Goal: Find specific page/section

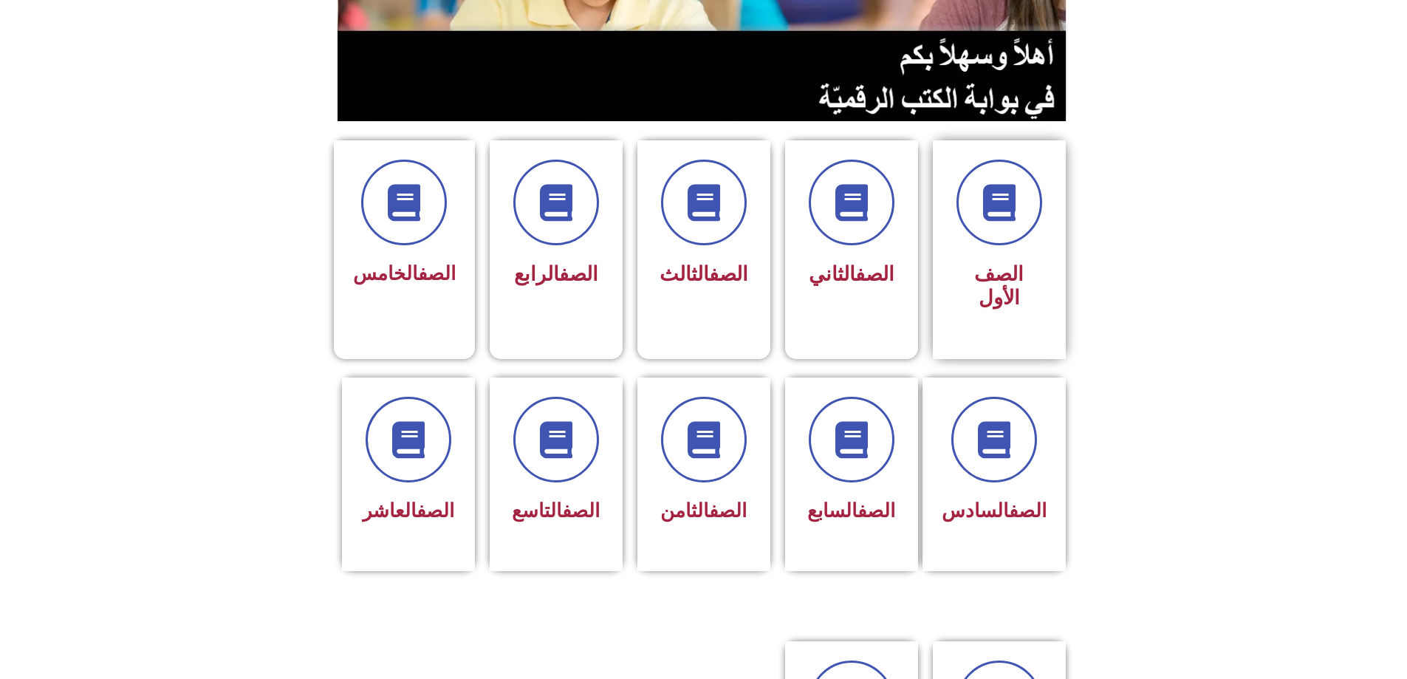
scroll to position [295, 0]
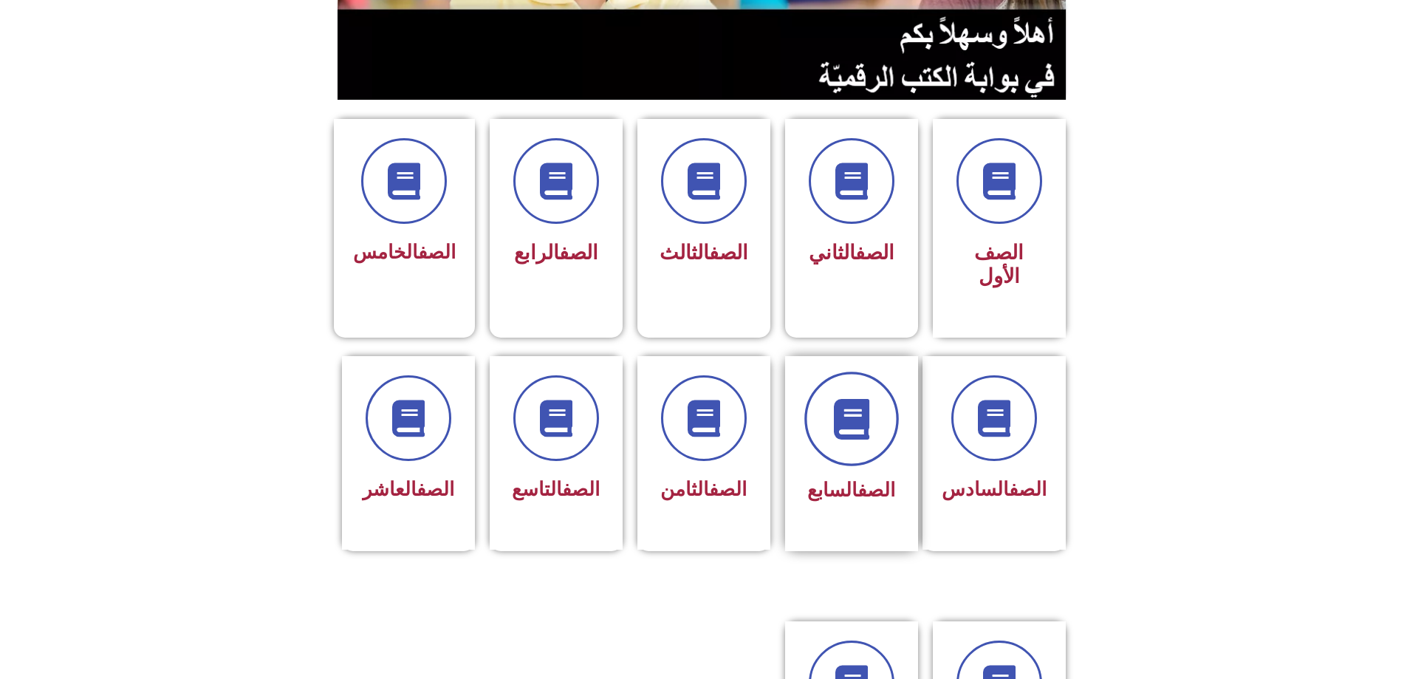
click at [889, 374] on span at bounding box center [851, 419] width 95 height 95
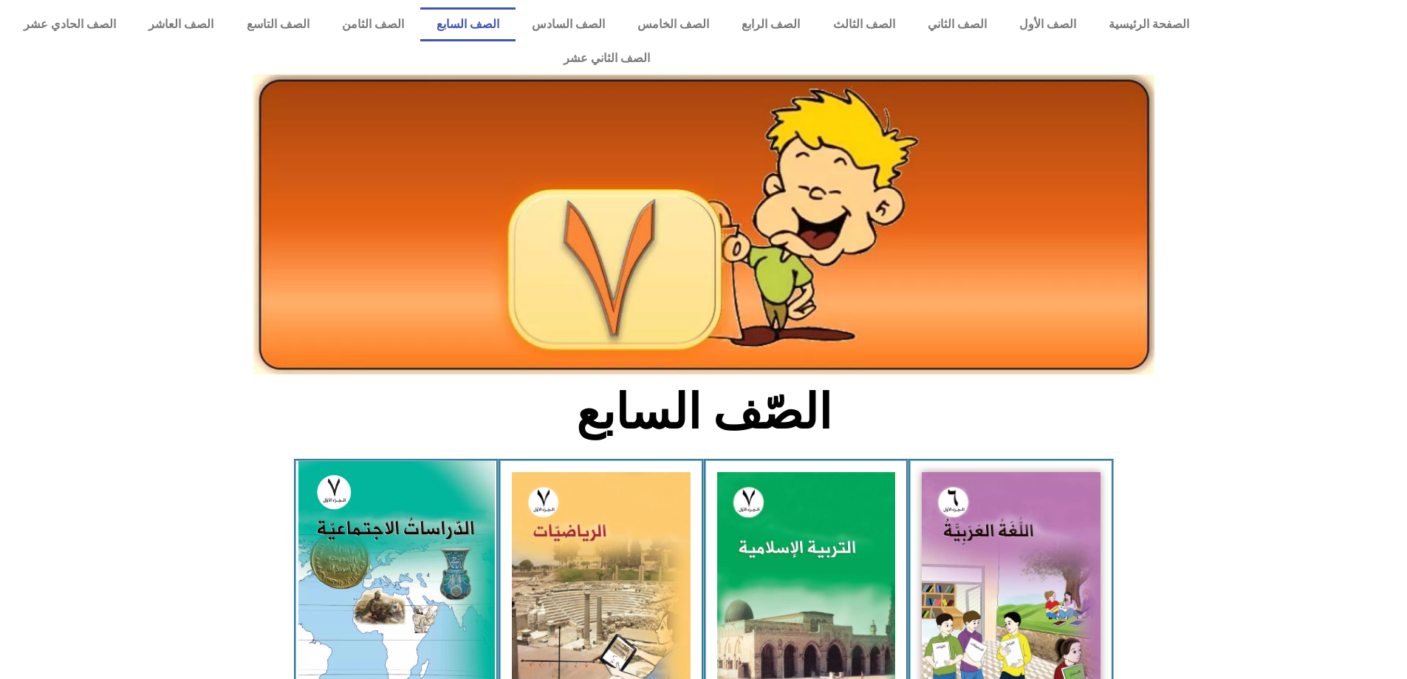
click at [361, 519] on img at bounding box center [396, 583] width 196 height 244
